Goal: Information Seeking & Learning: Learn about a topic

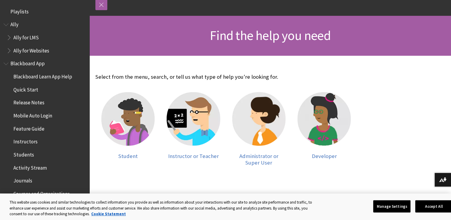
scroll to position [74, 0]
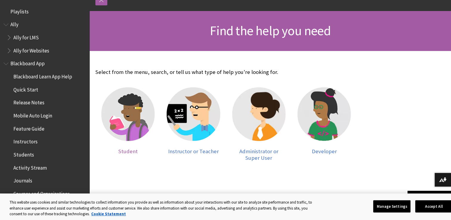
click at [144, 123] on img at bounding box center [127, 113] width 53 height 53
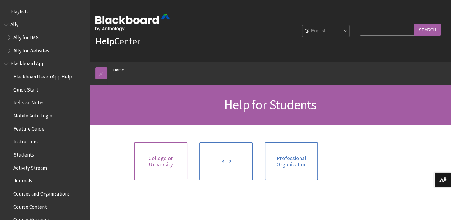
click at [165, 159] on span "College or University" at bounding box center [161, 161] width 46 height 13
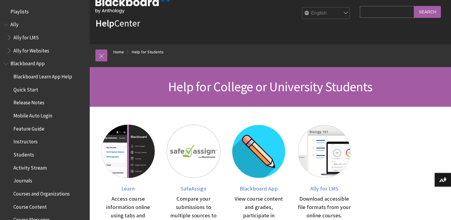
scroll to position [18, 0]
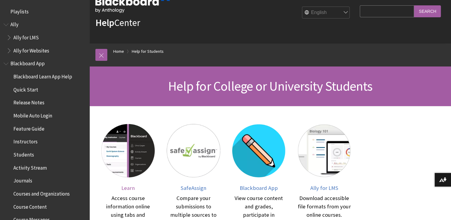
click at [132, 166] on img at bounding box center [127, 150] width 53 height 53
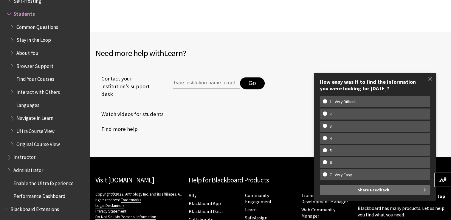
scroll to position [766, 0]
click at [65, 184] on span "Enable the Ultra Experience" at bounding box center [43, 182] width 60 height 8
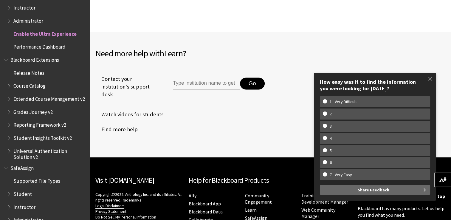
scroll to position [739, 0]
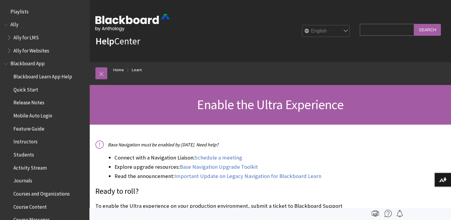
scroll to position [609, 0]
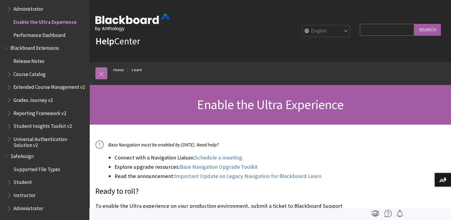
click at [101, 74] on link at bounding box center [101, 73] width 12 height 12
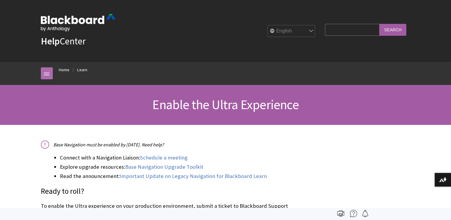
click at [51, 76] on link at bounding box center [47, 73] width 12 height 12
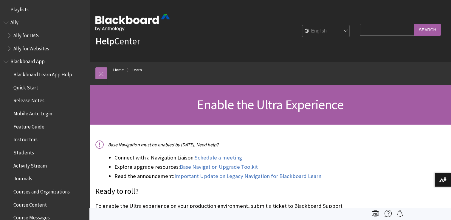
scroll to position [0, 0]
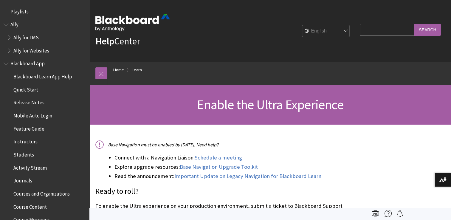
click at [40, 63] on span "Blackboard App" at bounding box center [27, 63] width 34 height 8
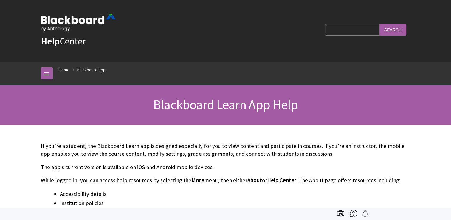
scroll to position [63, 0]
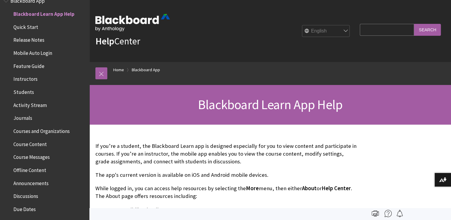
click at [124, 154] on p "If you’re a student, the Blackboard Learn app is designed especially for you to…" at bounding box center [225, 154] width 261 height 24
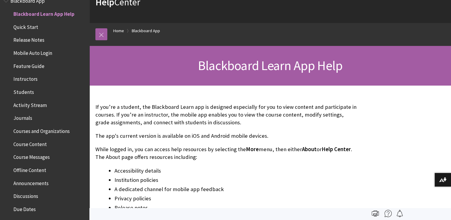
scroll to position [0, 0]
